Goal: Transaction & Acquisition: Obtain resource

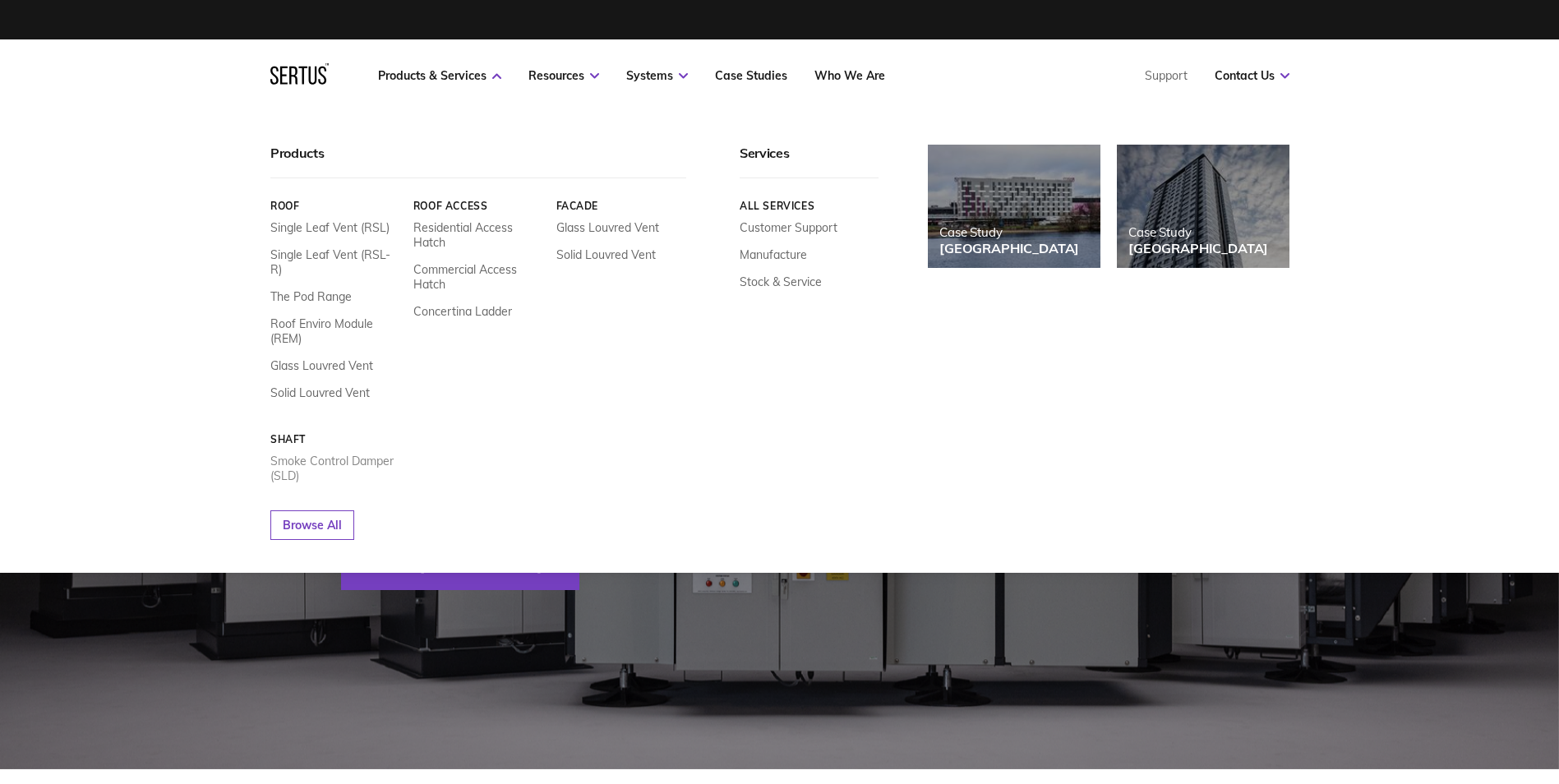
click at [298, 454] on link "Smoke Control Damper (SLD)" at bounding box center [336, 469] width 131 height 30
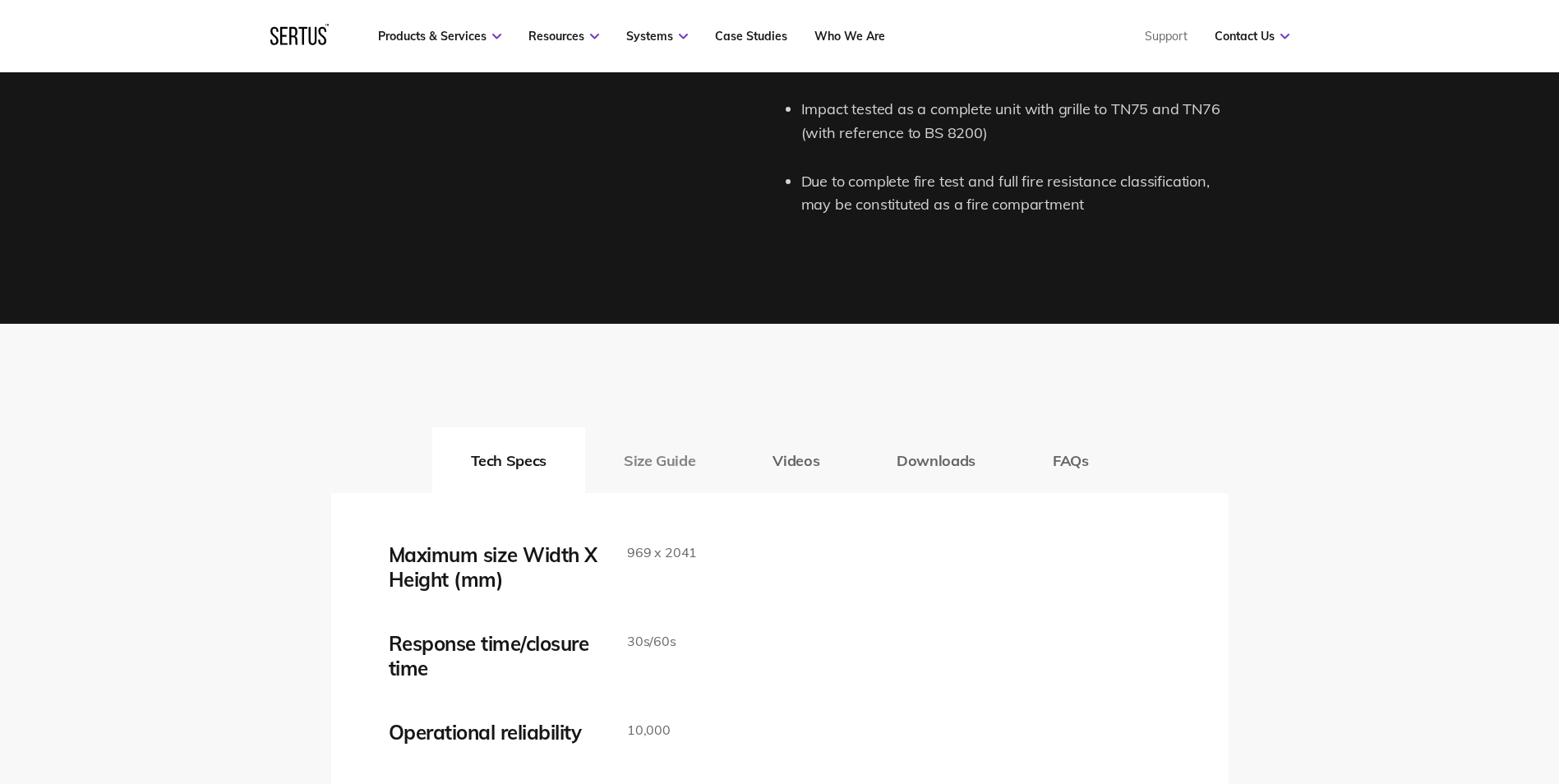
scroll to position [2465, 0]
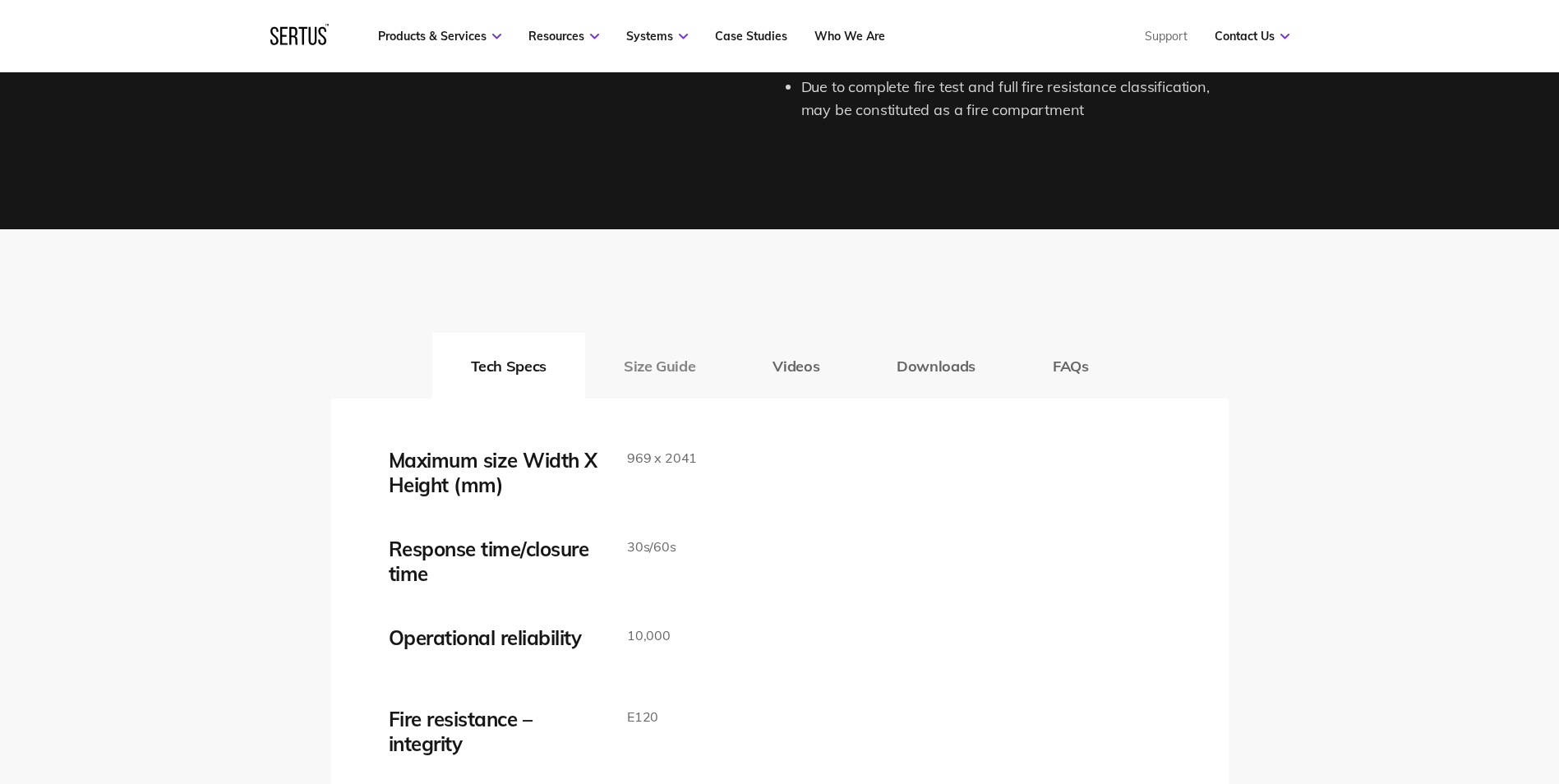
click at [680, 369] on button "Size Guide" at bounding box center [660, 365] width 149 height 65
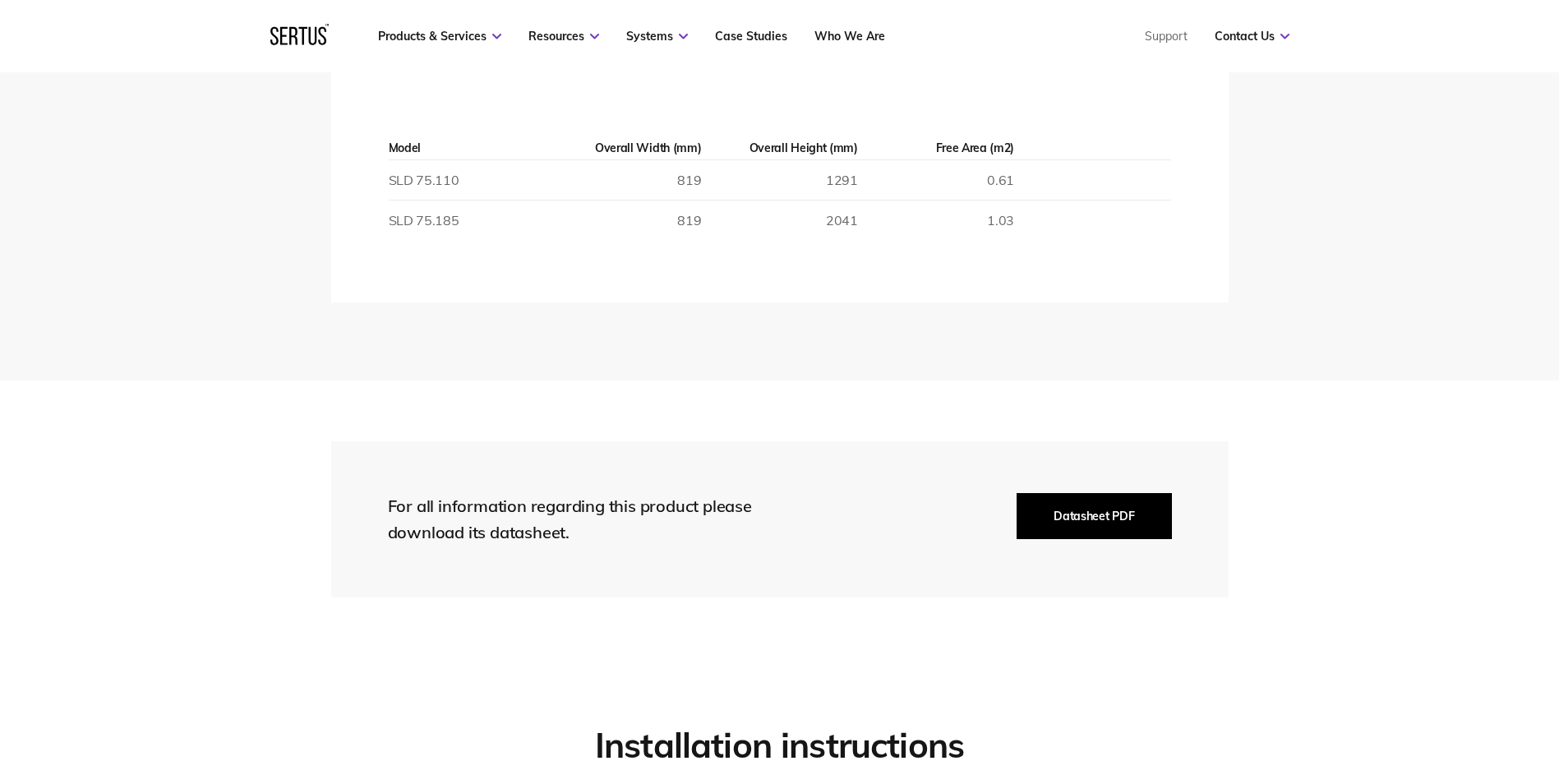
scroll to position [2957, 0]
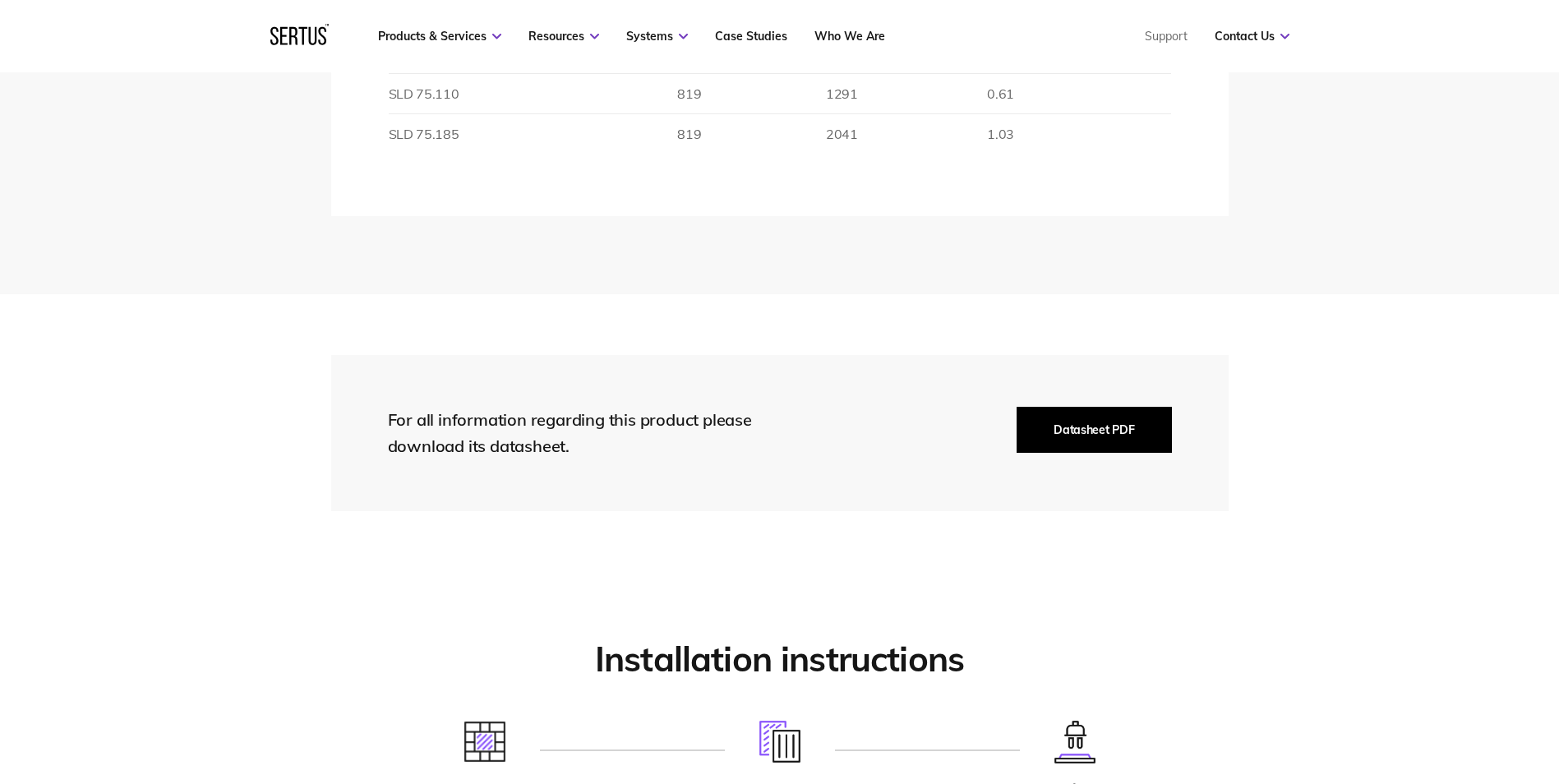
click at [1100, 424] on button "Datasheet PDF" at bounding box center [1094, 429] width 154 height 46
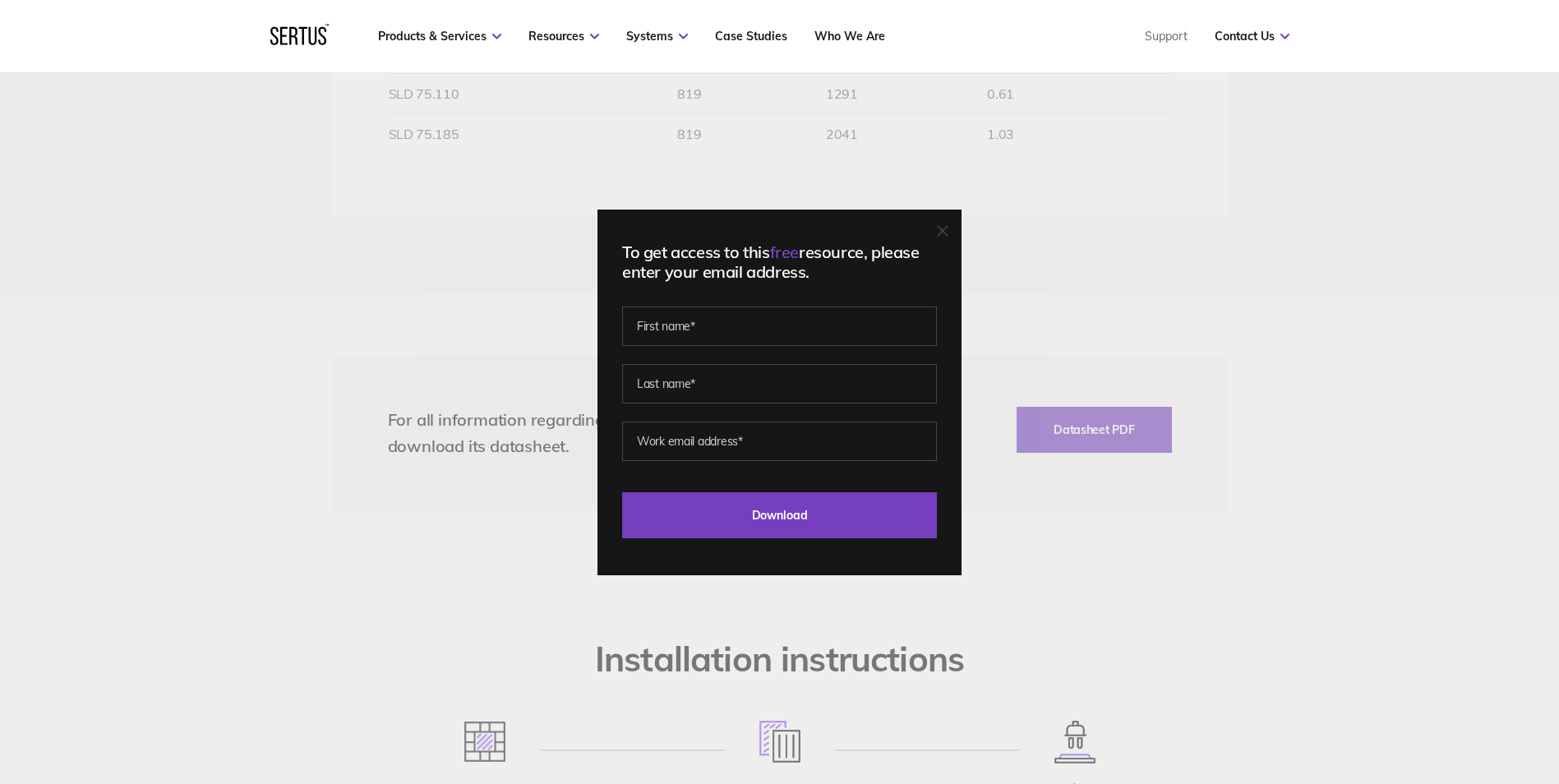
click at [954, 234] on div "To get access to this free resource, please enter your email address. Last Down…" at bounding box center [780, 393] width 364 height 366
click at [947, 233] on icon at bounding box center [942, 230] width 10 height 10
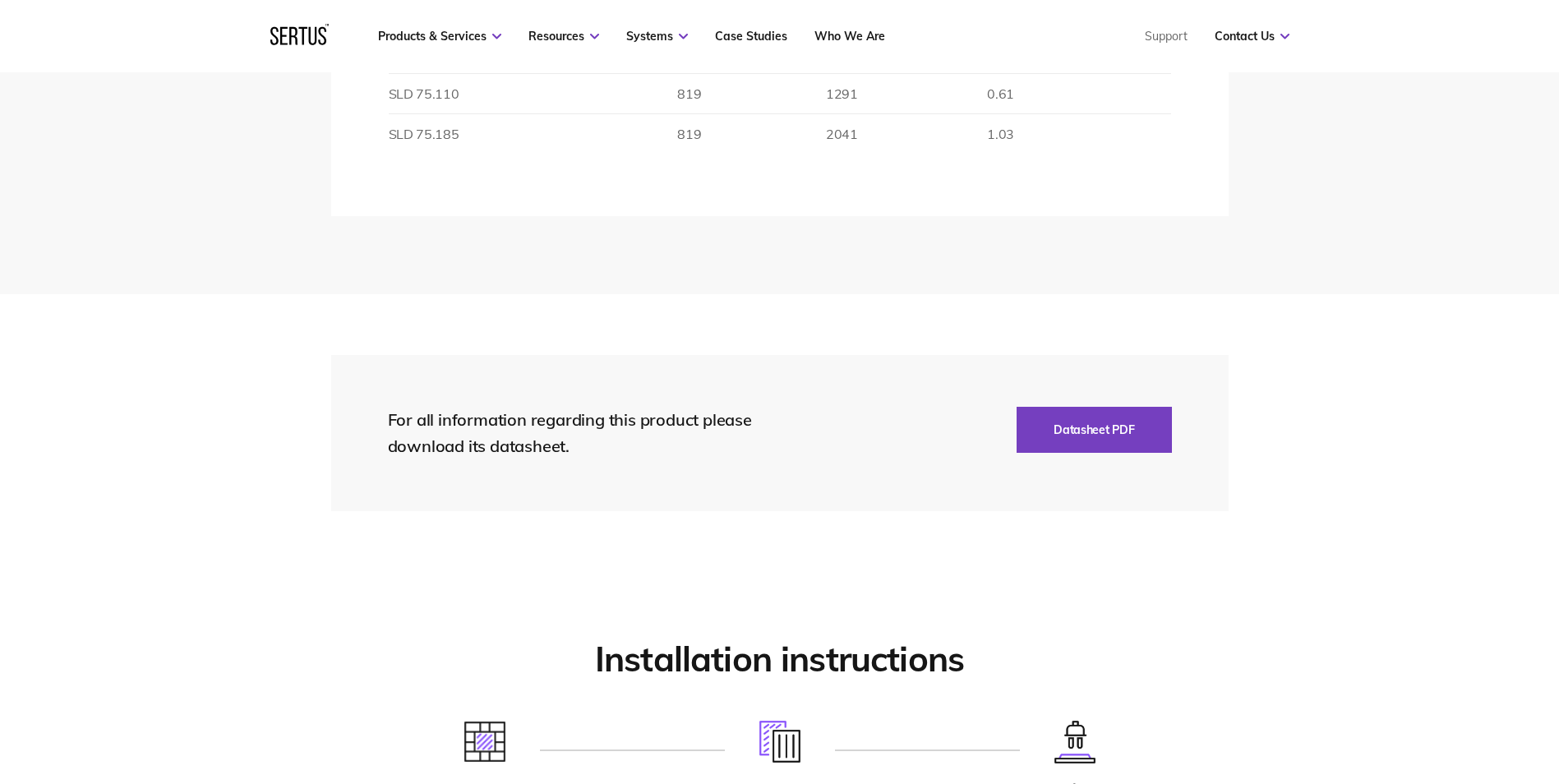
scroll to position [3450, 0]
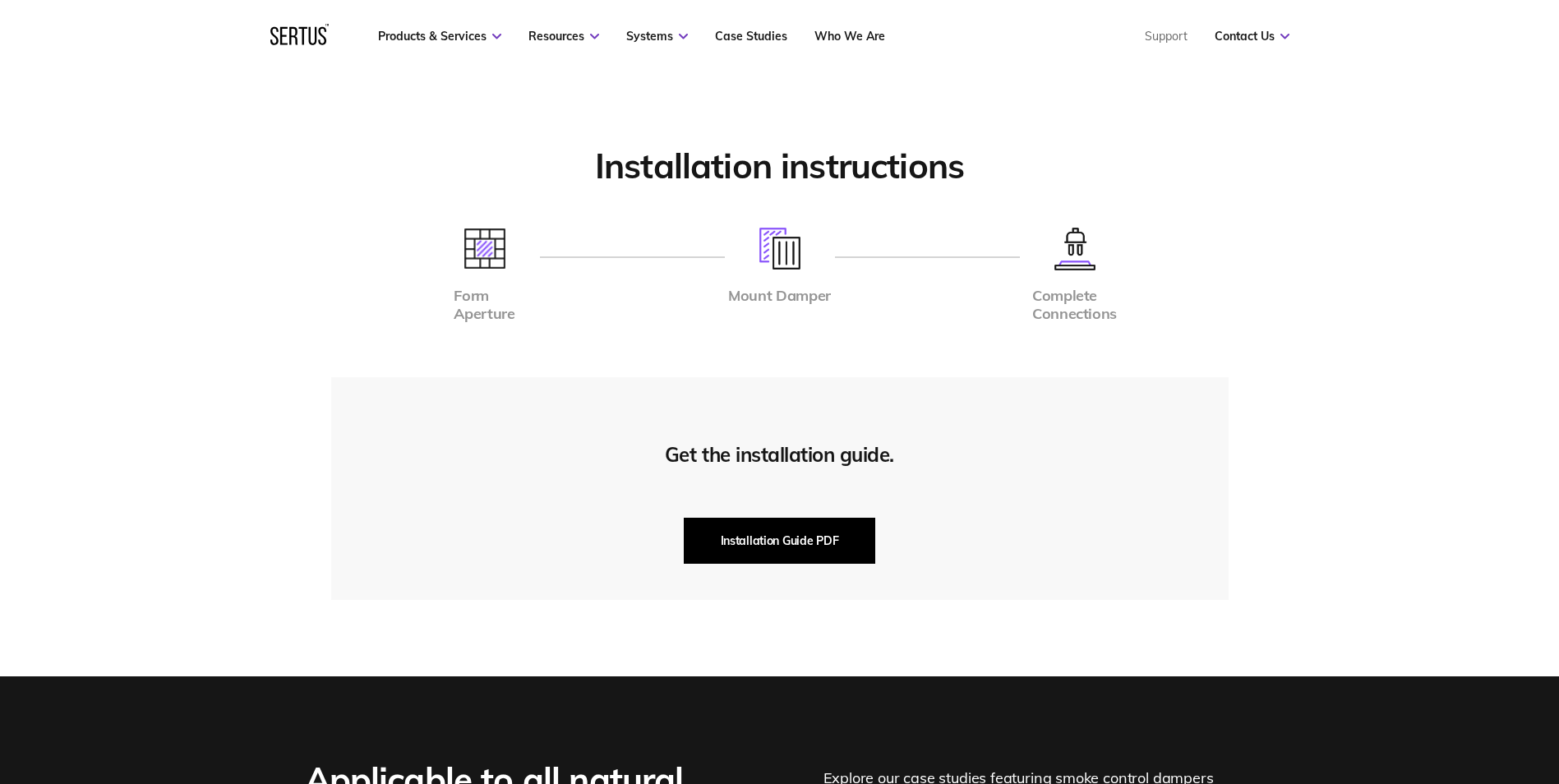
click at [807, 531] on button "Installation Guide PDF" at bounding box center [780, 540] width 193 height 46
